Goal: Find specific page/section: Find specific page/section

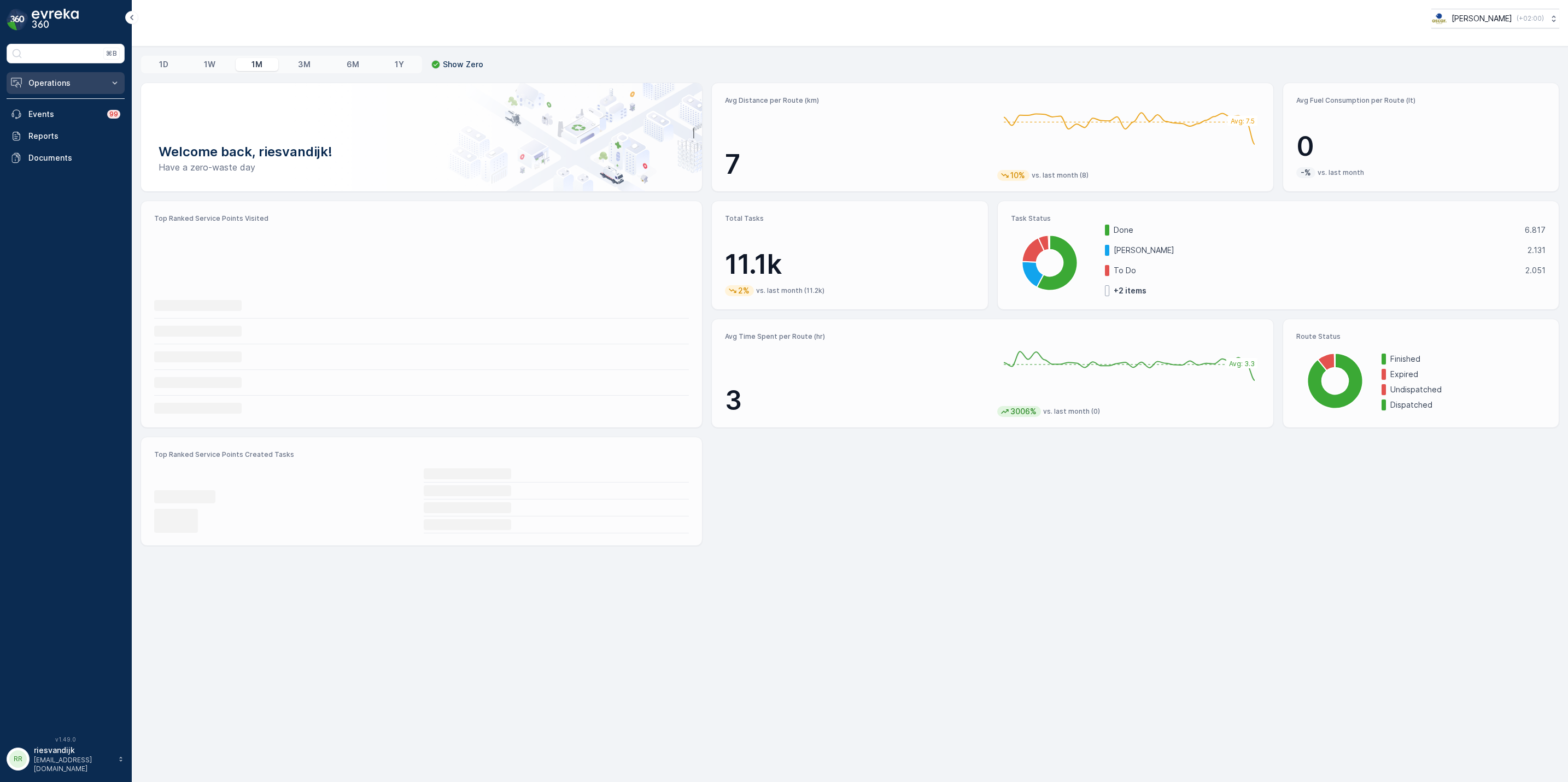
click at [93, 87] on p "Operations" at bounding box center [66, 83] width 75 height 11
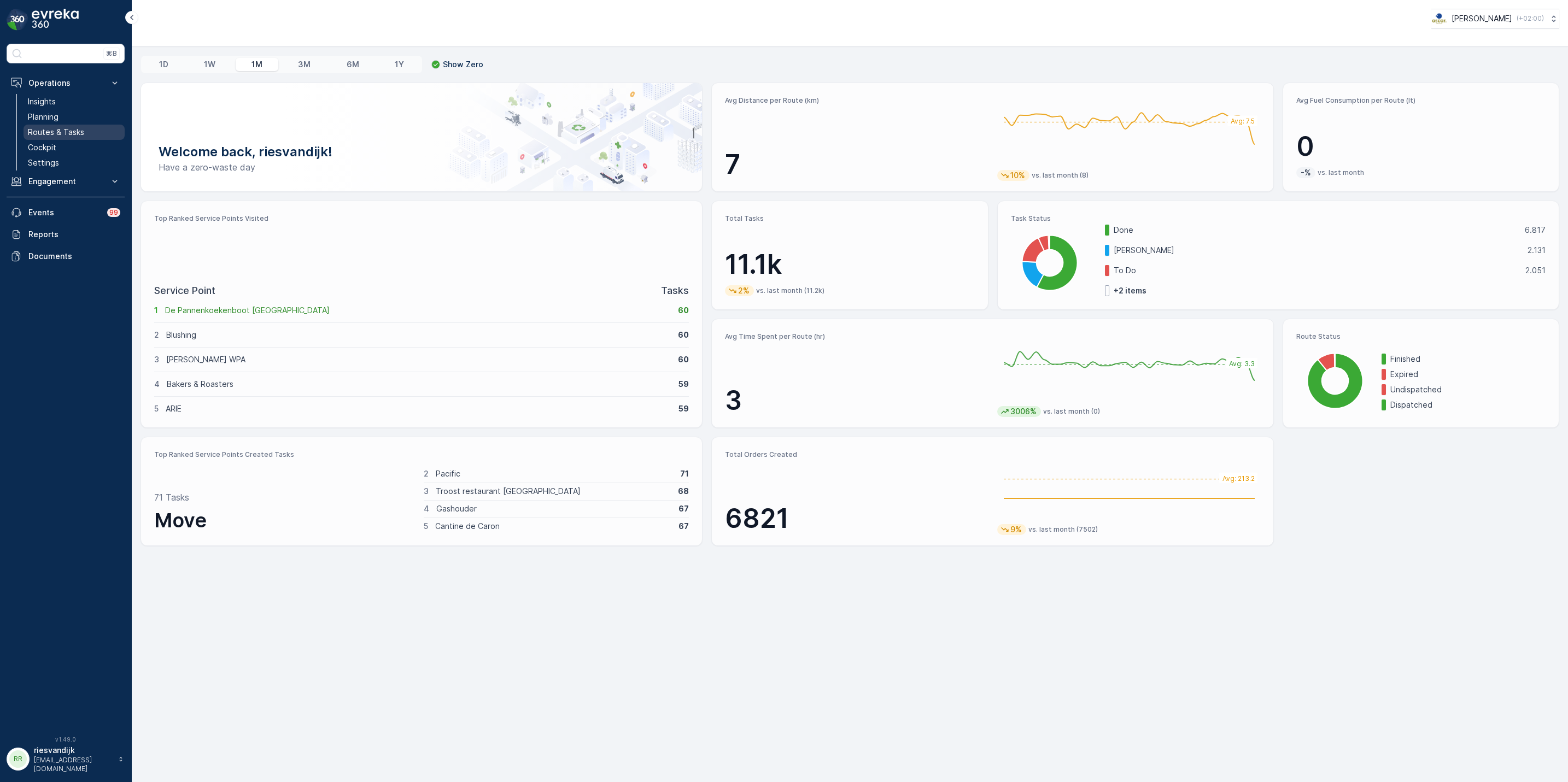
click at [77, 132] on p "Routes & Tasks" at bounding box center [56, 132] width 56 height 11
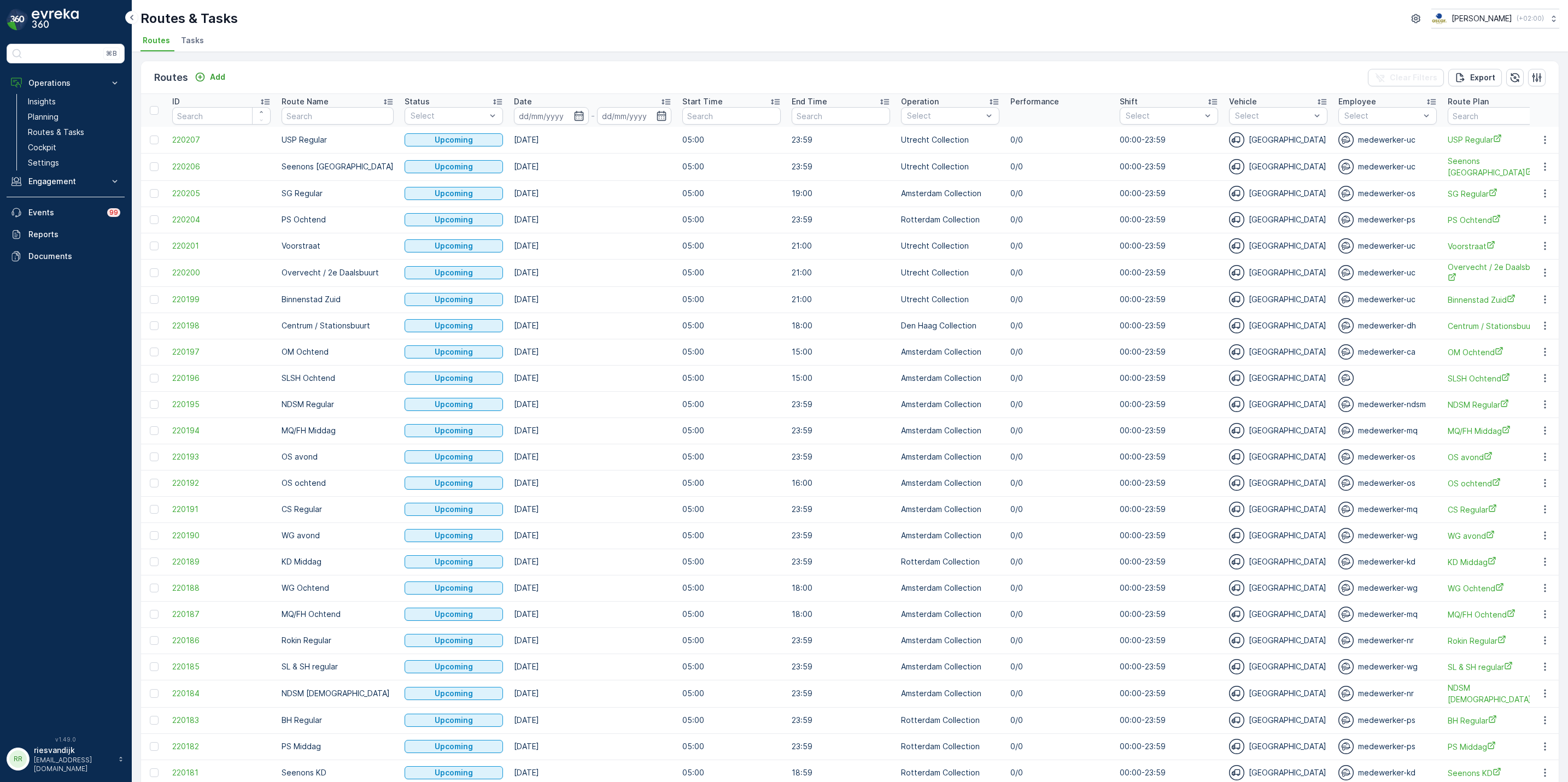
click at [212, 34] on ul "Routes Tasks" at bounding box center [845, 42] width 1410 height 19
click at [186, 45] on span "Tasks" at bounding box center [192, 40] width 23 height 11
